Goal: Task Accomplishment & Management: Use online tool/utility

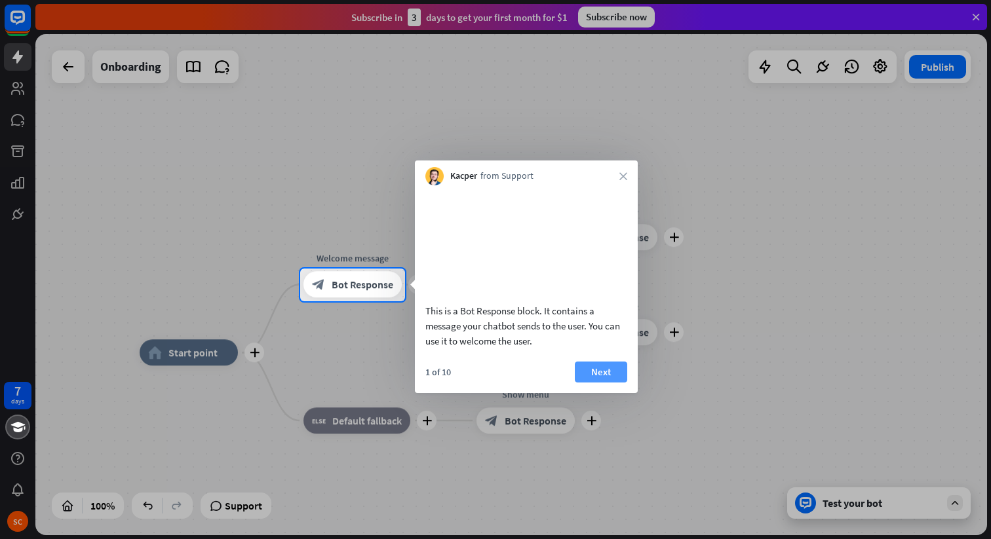
click at [603, 383] on button "Next" at bounding box center [601, 372] width 52 height 21
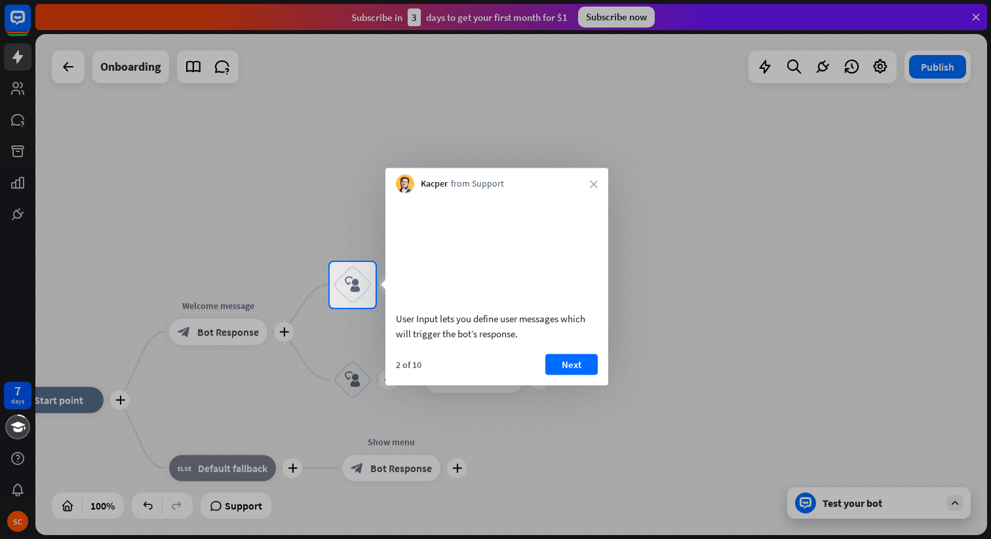
click at [570, 368] on div "User Input lets you define user messages which will trigger the bot’s response.…" at bounding box center [496, 289] width 223 height 193
click at [565, 375] on button "Next" at bounding box center [571, 364] width 52 height 21
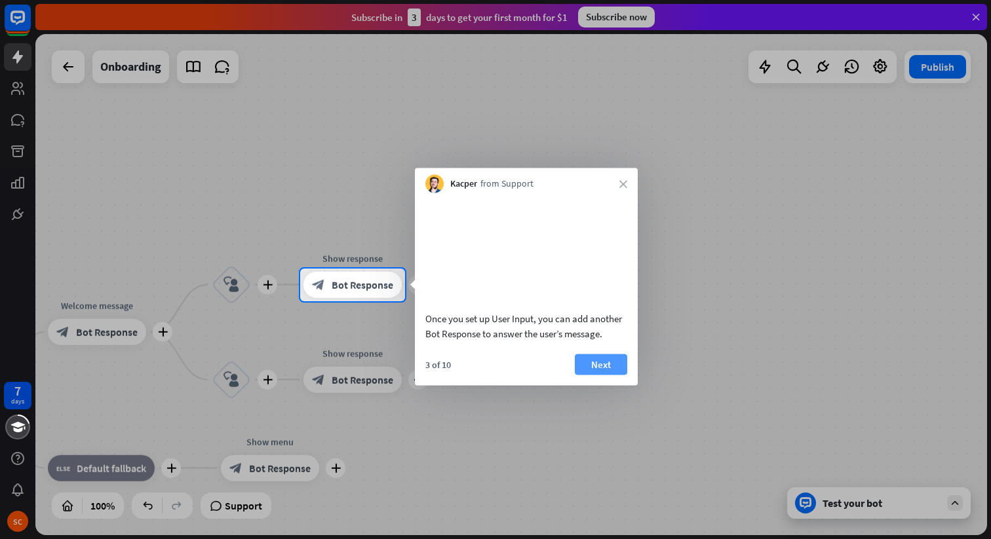
click at [596, 375] on button "Next" at bounding box center [601, 364] width 52 height 21
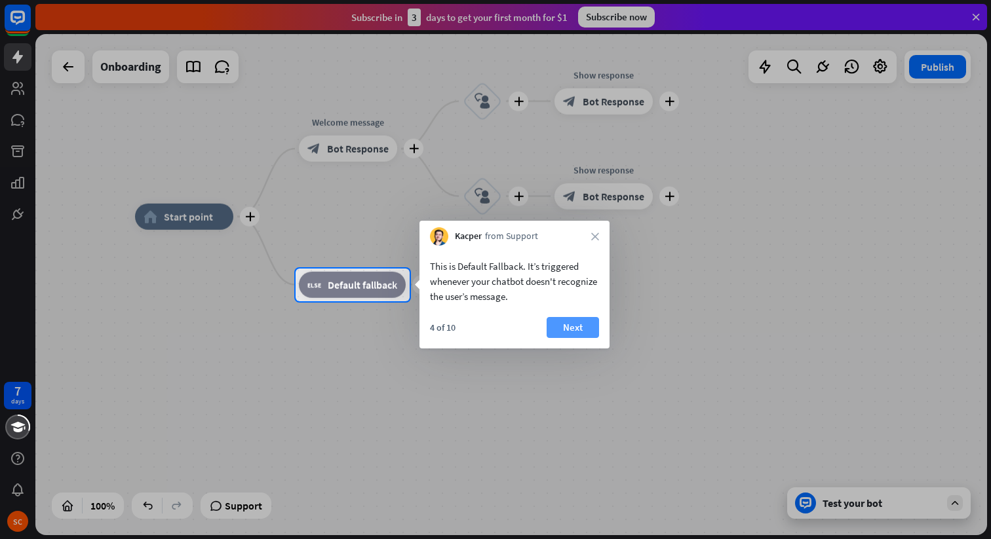
click at [568, 326] on button "Next" at bounding box center [573, 327] width 52 height 21
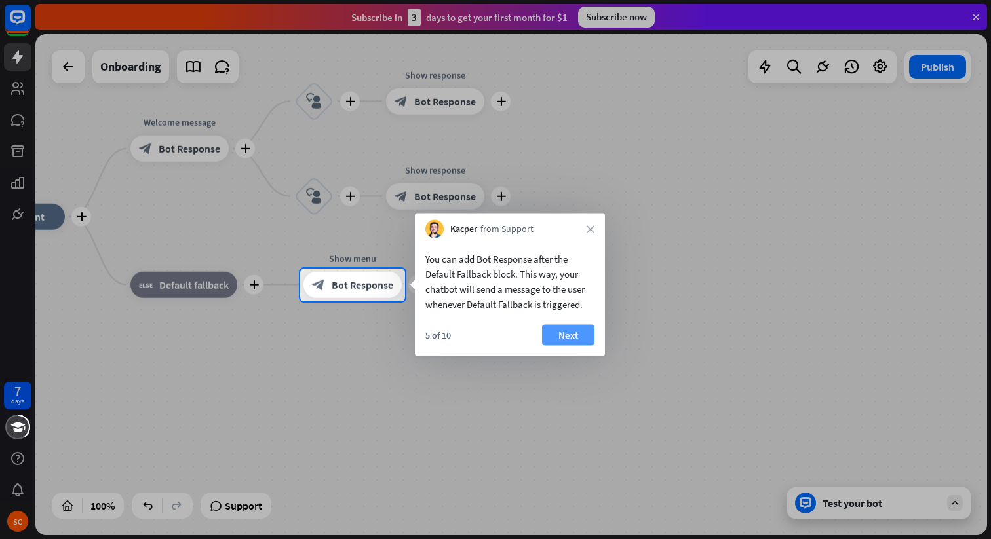
click at [568, 326] on button "Next" at bounding box center [568, 335] width 52 height 21
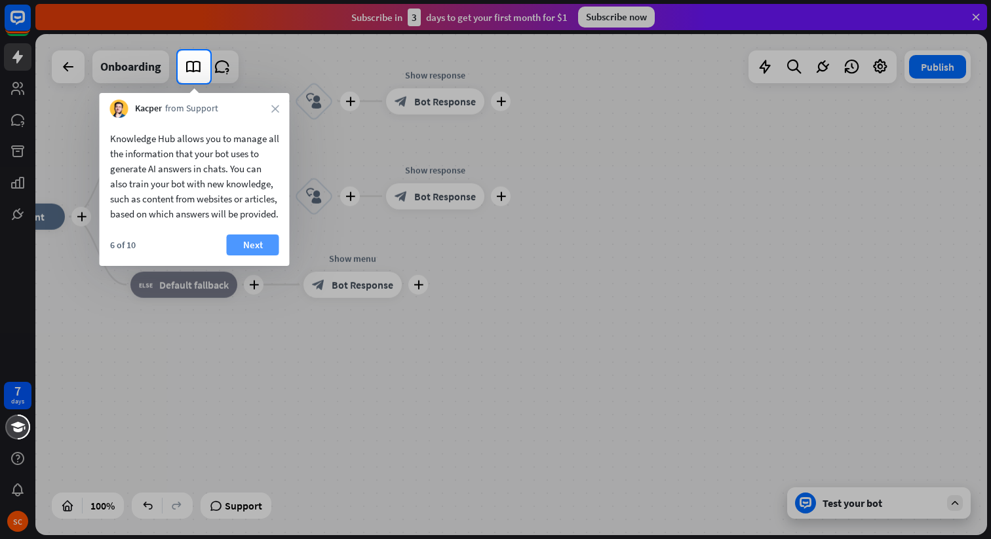
click at [242, 256] on button "Next" at bounding box center [253, 245] width 52 height 21
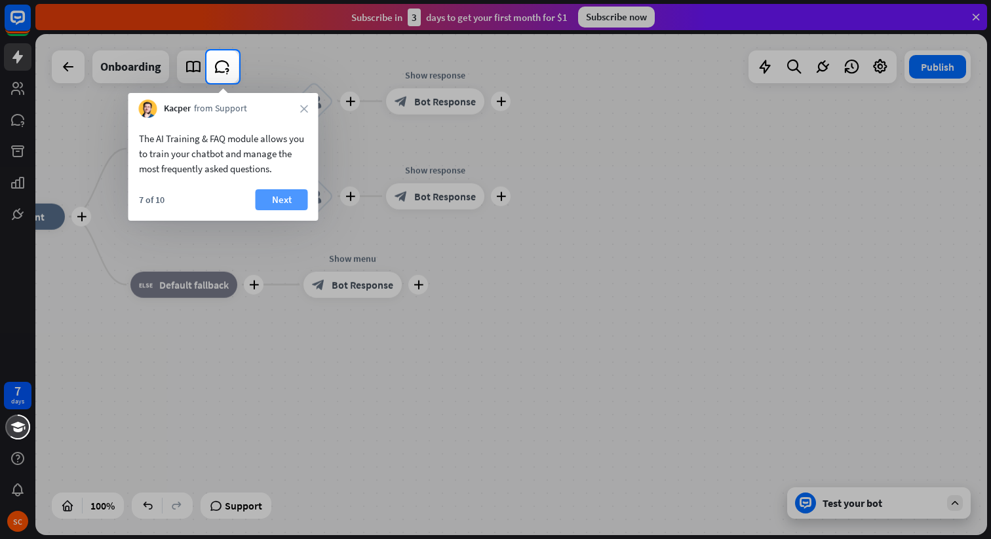
click at [298, 197] on button "Next" at bounding box center [282, 199] width 52 height 21
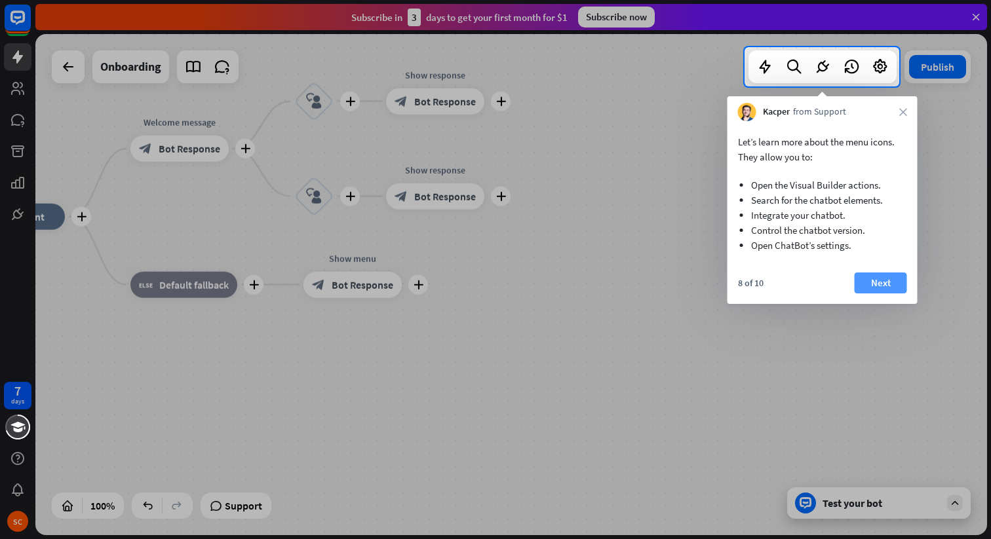
click at [883, 284] on button "Next" at bounding box center [881, 283] width 52 height 21
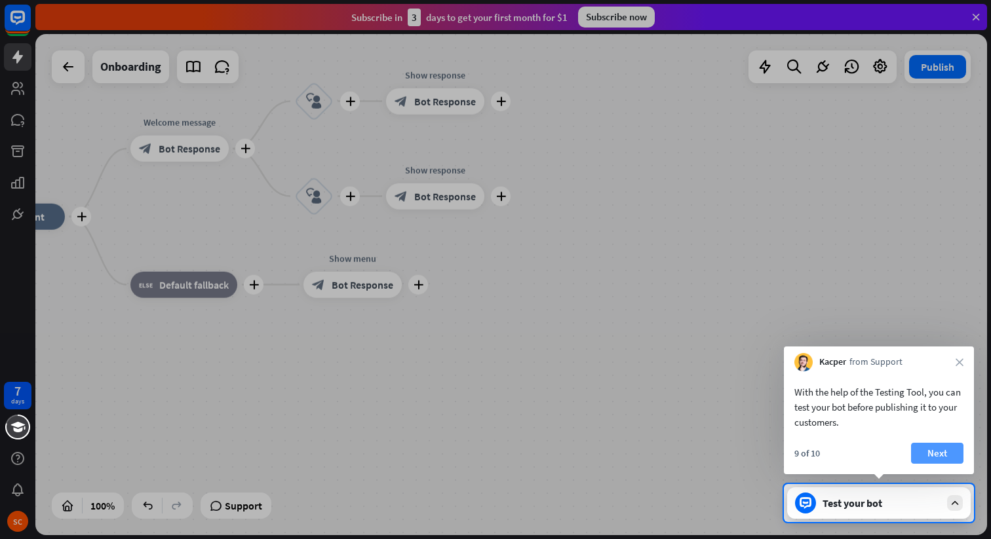
click at [919, 449] on button "Next" at bounding box center [937, 453] width 52 height 21
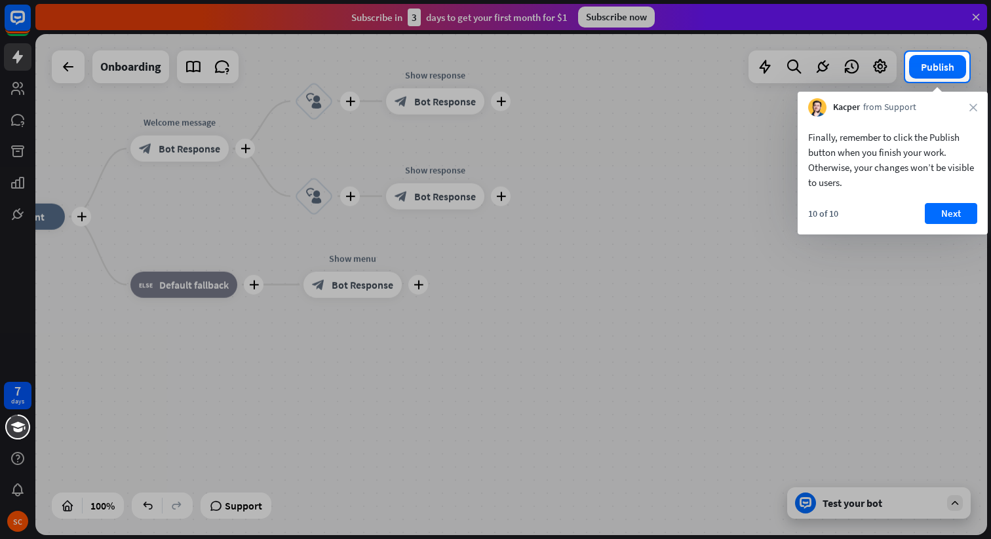
click at [945, 233] on div "10 of 10 Next" at bounding box center [893, 218] width 190 height 31
click at [945, 216] on button "Next" at bounding box center [951, 213] width 52 height 21
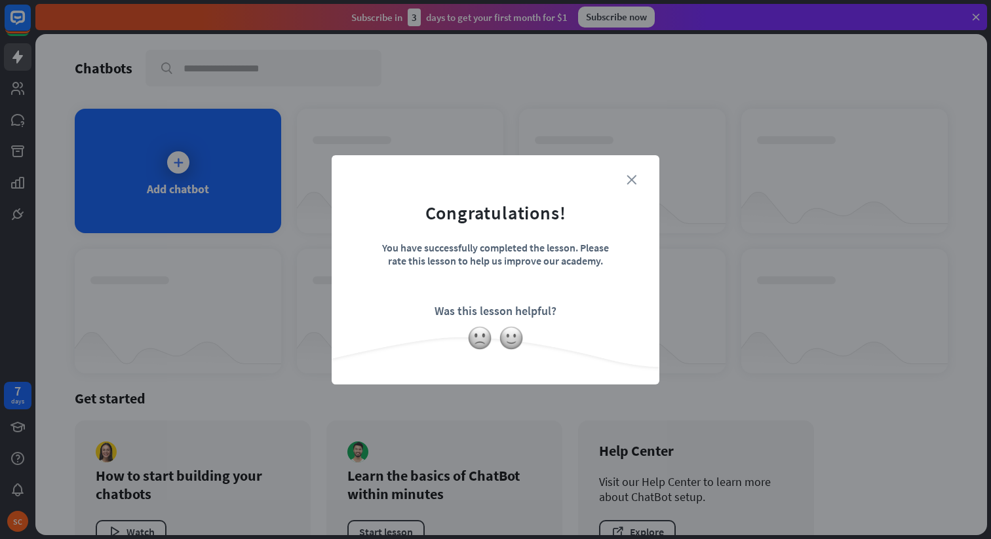
click at [628, 180] on icon "close" at bounding box center [631, 180] width 10 height 10
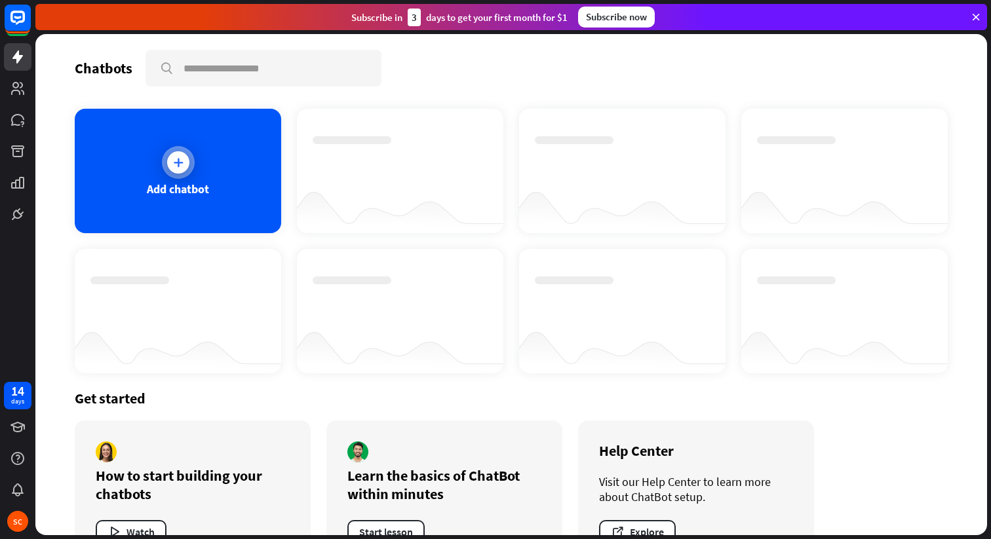
click at [214, 169] on div "Add chatbot" at bounding box center [178, 171] width 206 height 125
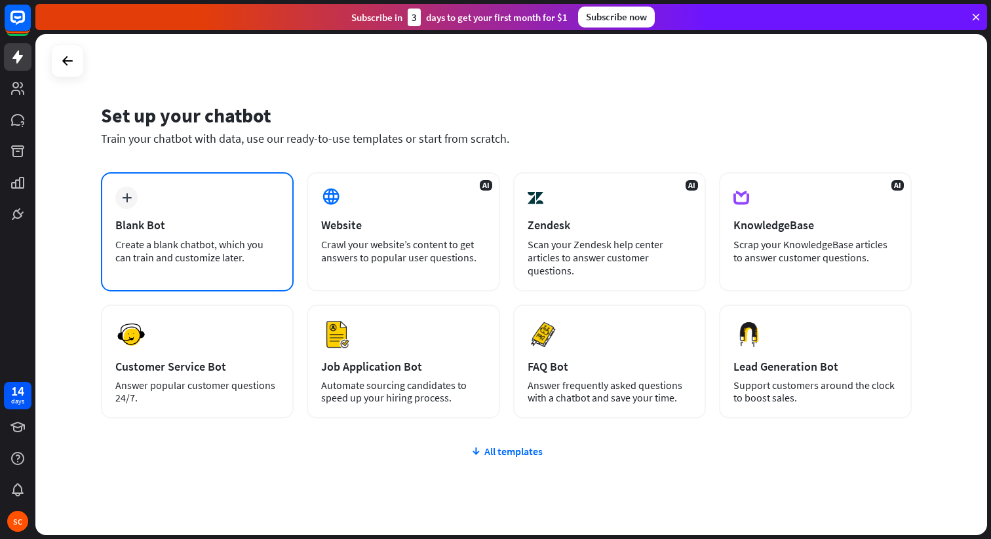
click at [210, 189] on div "plus Blank Bot Create a blank chatbot, which you can train and customize later." at bounding box center [197, 231] width 193 height 119
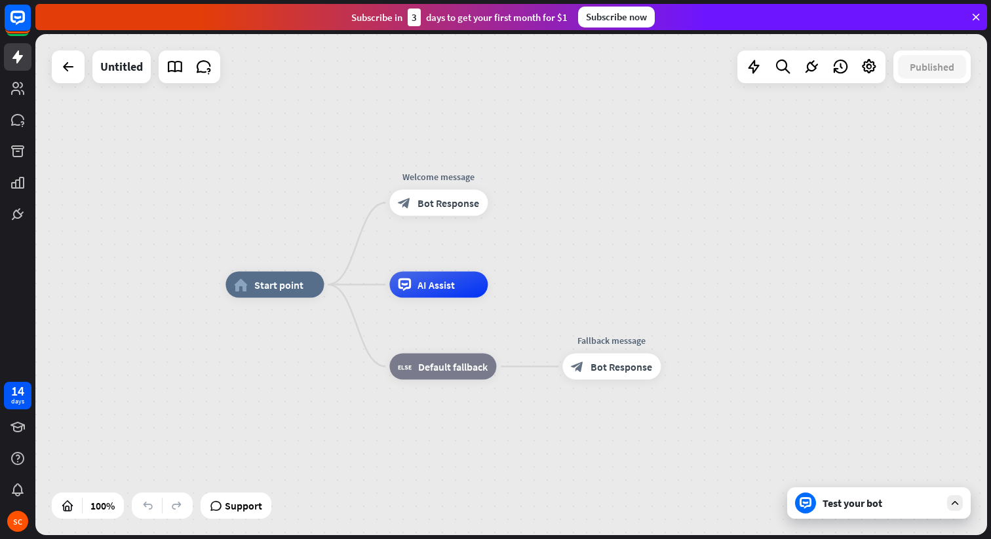
click at [847, 521] on div "home_2 Start point Welcome message block_bot_response Bot Response AI Assist bl…" at bounding box center [701, 535] width 952 height 501
click at [877, 507] on div "Test your bot" at bounding box center [881, 503] width 118 height 13
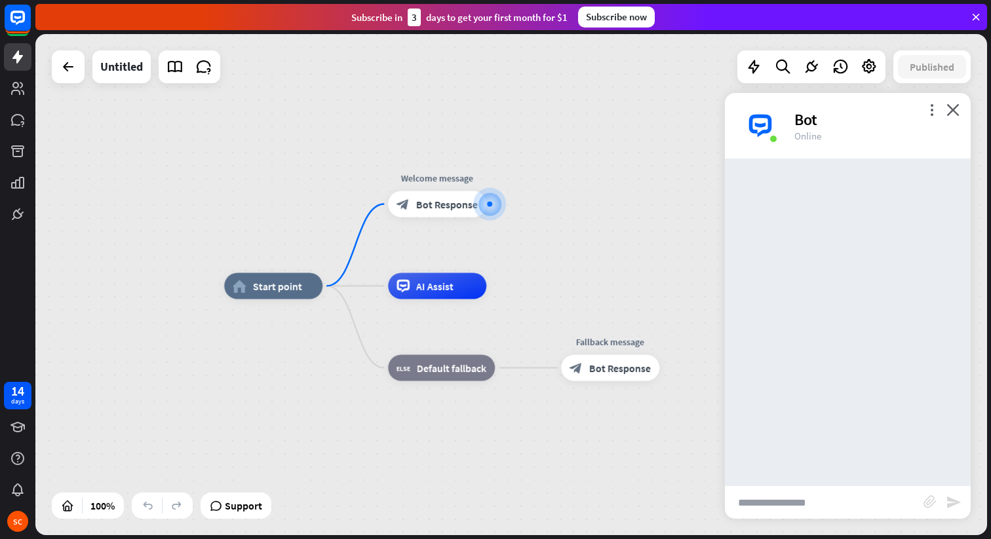
click at [792, 512] on input "text" at bounding box center [824, 502] width 199 height 33
